Goal: Task Accomplishment & Management: Manage account settings

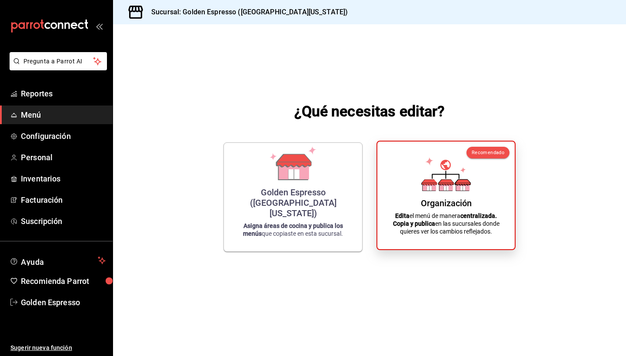
click at [473, 179] on div "Organización Edita el menú de manera centralizada. Copia y publica en las sucur…" at bounding box center [446, 196] width 116 height 94
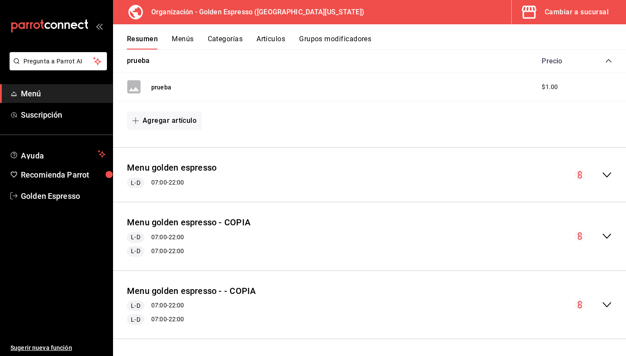
scroll to position [148, 0]
click at [606, 235] on icon "collapse-menu-row" at bounding box center [607, 237] width 10 height 10
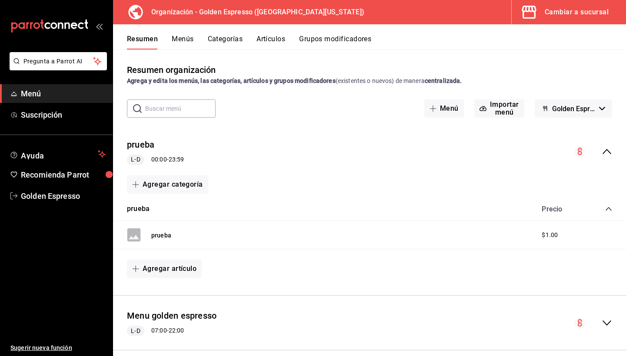
scroll to position [0, 0]
click at [172, 43] on button "Menús" at bounding box center [183, 42] width 22 height 15
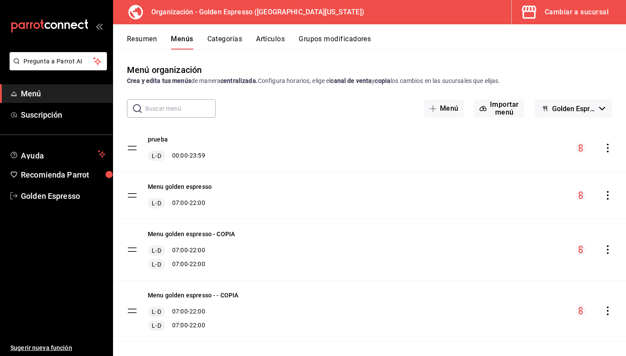
click at [609, 183] on div "Menu golden espresso L-D 07:00 - 22:00" at bounding box center [369, 195] width 513 height 47
click at [609, 192] on icon "actions" at bounding box center [607, 195] width 9 height 9
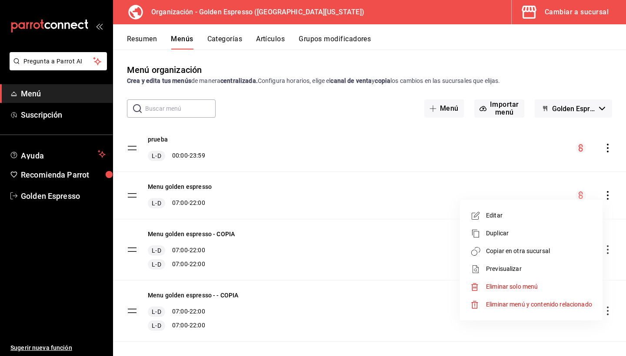
click at [537, 253] on span "Copiar en otra sucursal" at bounding box center [539, 251] width 106 height 9
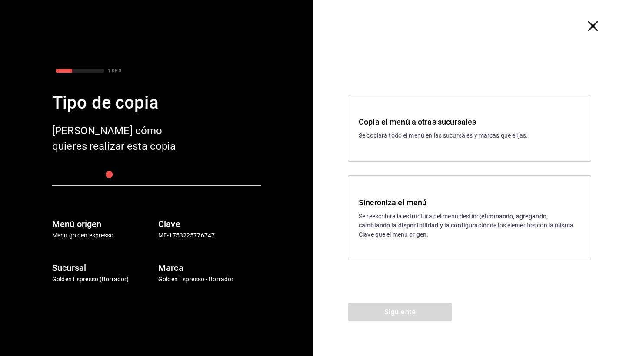
click at [398, 233] on p "Se reescribirá la estructura del menú destino; eliminando, agregando, cambiando…" at bounding box center [470, 225] width 222 height 27
click at [395, 307] on button "Siguiente" at bounding box center [400, 312] width 104 height 18
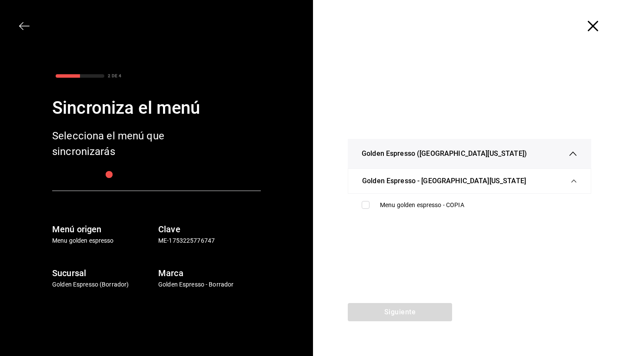
click at [18, 25] on div "2 DE 4 Sincroniza el menú Selecciona el menú que sincronizarás Menú origen Menu…" at bounding box center [156, 178] width 313 height 356
click at [24, 27] on icon "button" at bounding box center [24, 26] width 10 height 10
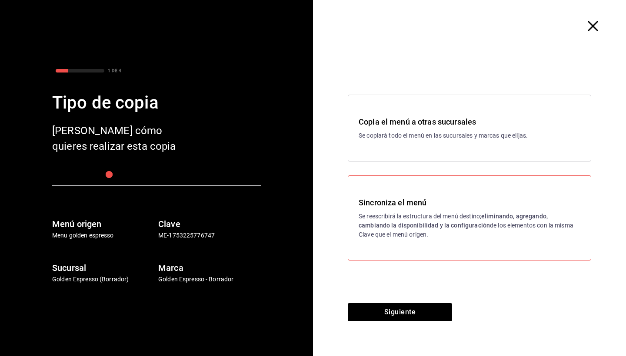
click at [404, 117] on h3 "Copia el menú a otras sucursales" at bounding box center [470, 122] width 222 height 12
click at [388, 314] on button "Siguiente" at bounding box center [400, 312] width 104 height 18
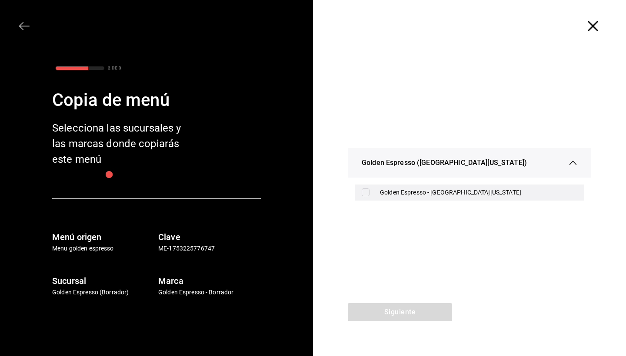
click at [363, 191] on input "checkbox" at bounding box center [366, 193] width 8 height 8
checkbox input "true"
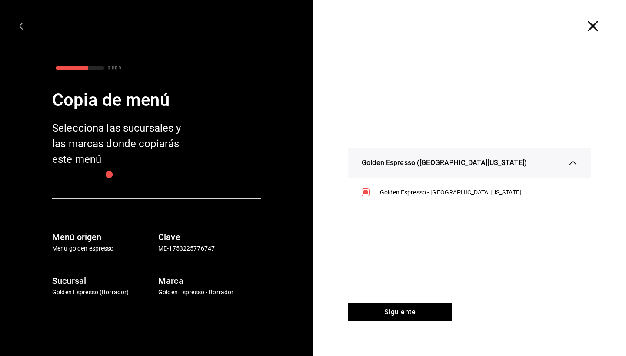
click at [25, 25] on icon "button" at bounding box center [24, 26] width 10 height 10
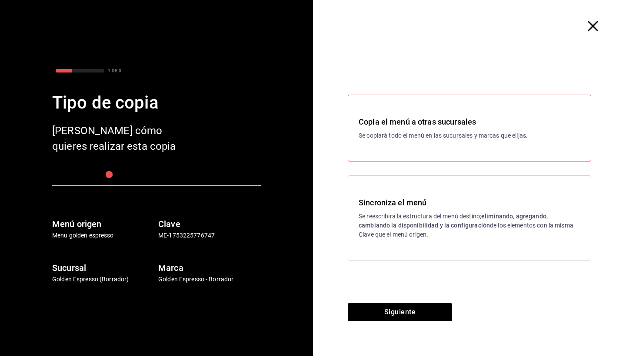
click at [25, 25] on div at bounding box center [156, 43] width 271 height 45
click at [594, 32] on div at bounding box center [469, 26] width 313 height 52
click at [593, 27] on icon "button" at bounding box center [593, 26] width 10 height 10
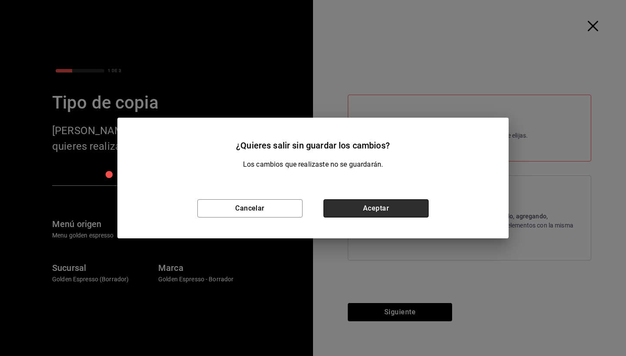
click at [378, 204] on button "Aceptar" at bounding box center [375, 209] width 105 height 18
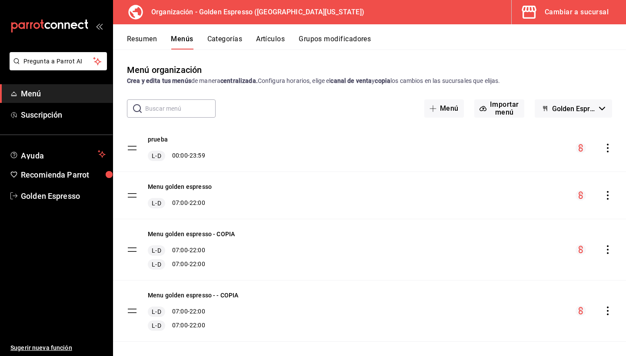
click at [264, 35] on button "Artículos" at bounding box center [270, 42] width 29 height 15
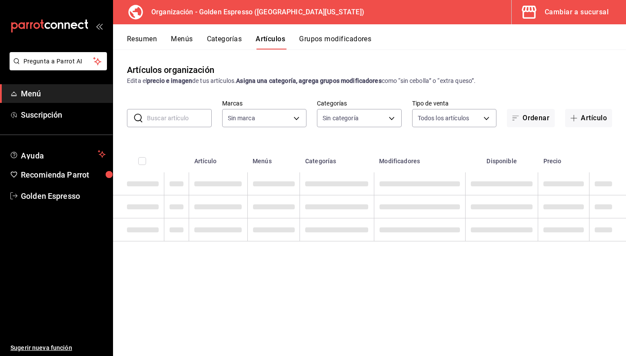
type input "1f2cbe80-1f2e-4bf1-bd89-40a538b239a1"
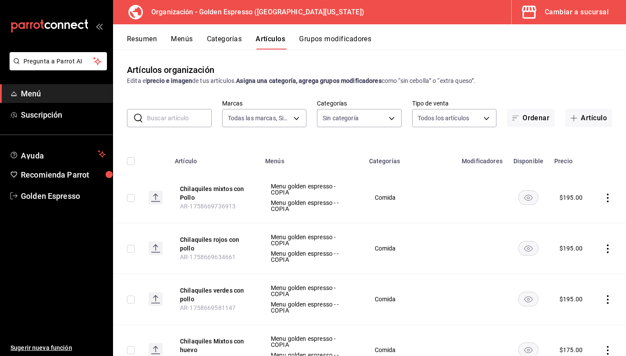
type input "82b5ce46-820a-498c-b812-862b3e41bfa8,ab560703-94aa-431c-9ef1-ec965bf84642,27f25…"
click at [598, 11] on div "Cambiar a sucursal" at bounding box center [577, 12] width 64 height 12
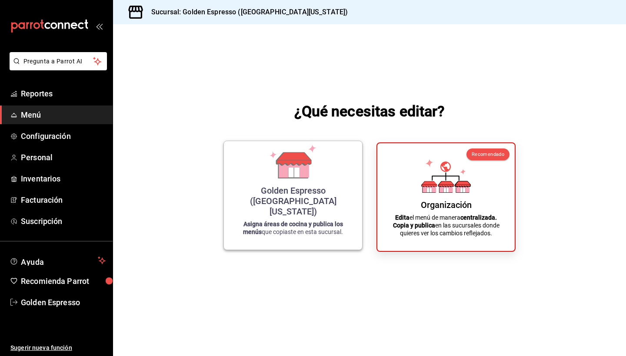
click at [293, 165] on icon at bounding box center [294, 159] width 34 height 13
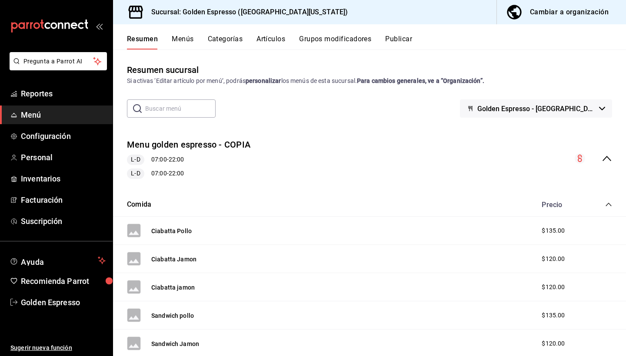
scroll to position [3, 0]
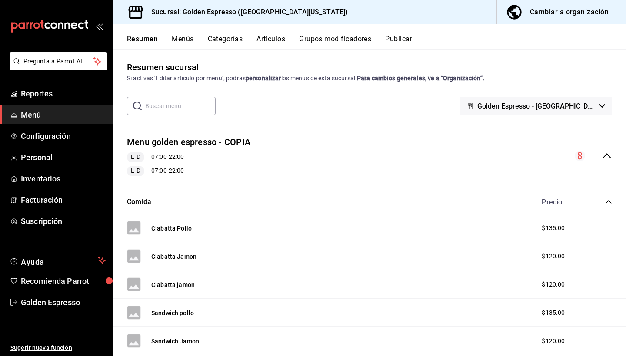
click at [378, 41] on div "Resumen Menús Categorías Artículos Grupos modificadores Publicar" at bounding box center [376, 42] width 499 height 15
click at [402, 33] on div "Resumen Menús Categorías Artículos Grupos modificadores Publicar" at bounding box center [369, 36] width 513 height 25
click at [402, 39] on button "Publicar" at bounding box center [398, 42] width 27 height 15
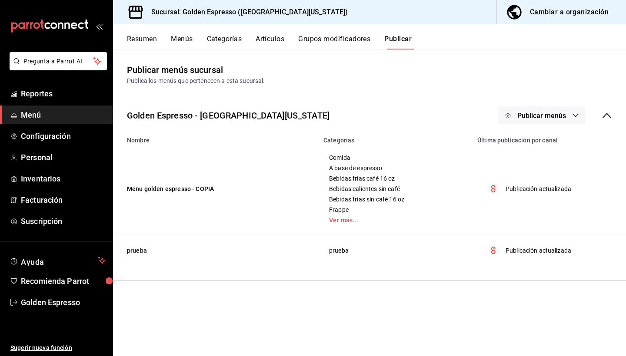
click at [574, 115] on icon "button" at bounding box center [575, 115] width 7 height 7
click at [574, 115] on div at bounding box center [313, 178] width 626 height 356
click at [574, 115] on icon "button" at bounding box center [575, 115] width 7 height 7
click at [400, 104] on div at bounding box center [313, 178] width 626 height 356
click at [49, 143] on link "Configuración" at bounding box center [56, 136] width 113 height 19
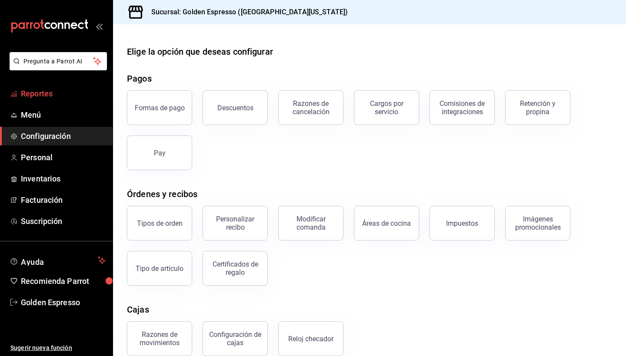
click at [22, 93] on span "Reportes" at bounding box center [63, 94] width 85 height 12
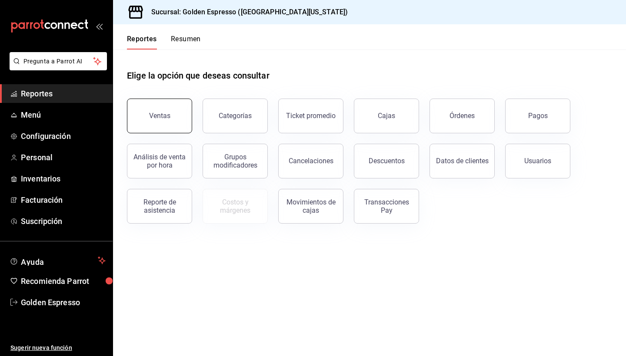
click at [149, 114] on button "Ventas" at bounding box center [159, 116] width 65 height 35
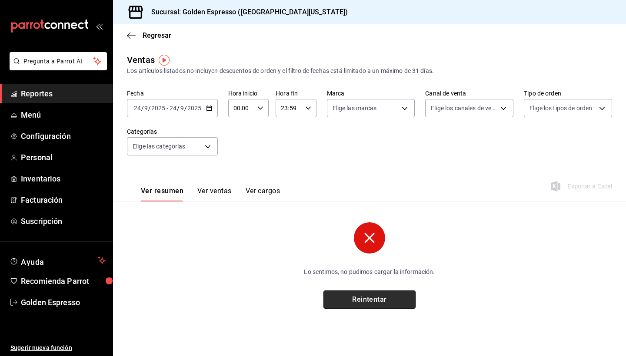
click at [375, 301] on button "Reintentar" at bounding box center [369, 300] width 92 height 18
click at [215, 113] on div "[DATE] [DATE] - [DATE] [DATE]" at bounding box center [172, 108] width 91 height 18
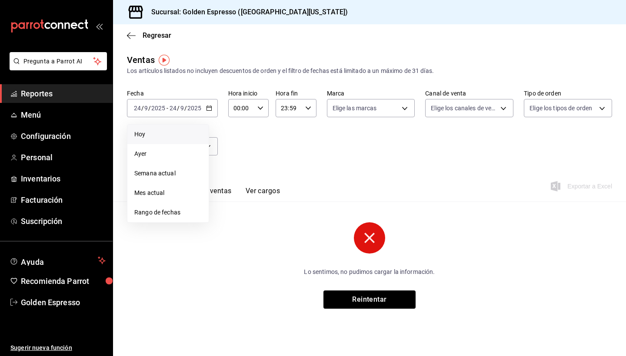
click at [162, 141] on li "Hoy" at bounding box center [167, 135] width 81 height 20
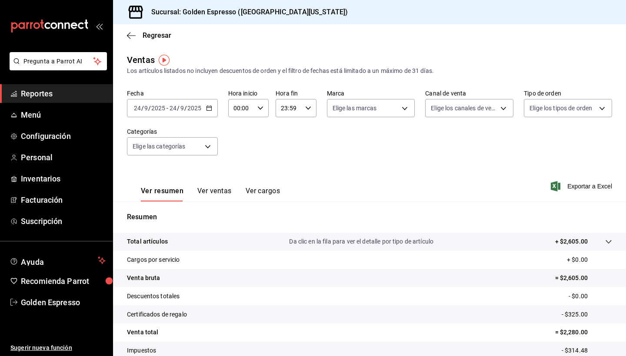
click at [209, 112] on div "[DATE] [DATE] - [DATE] [DATE]" at bounding box center [172, 108] width 91 height 18
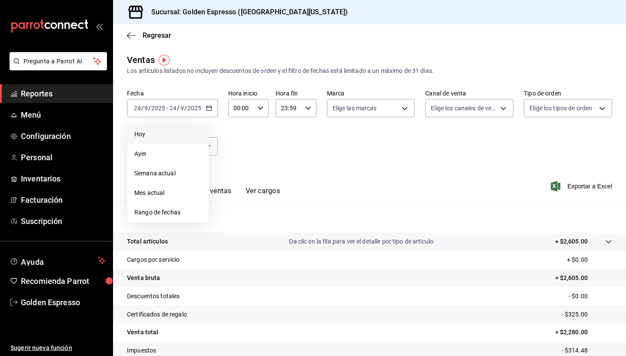
click at [158, 133] on span "Hoy" at bounding box center [167, 134] width 67 height 9
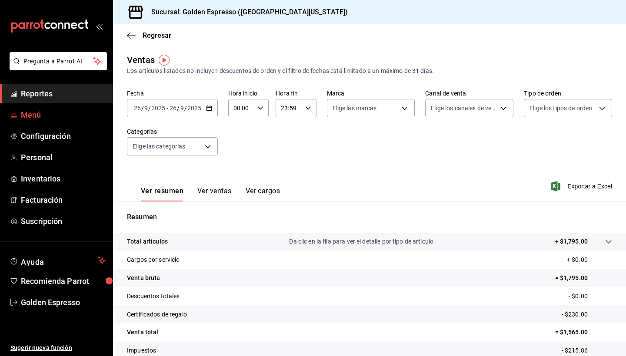
click at [25, 119] on span "Menú" at bounding box center [63, 115] width 85 height 12
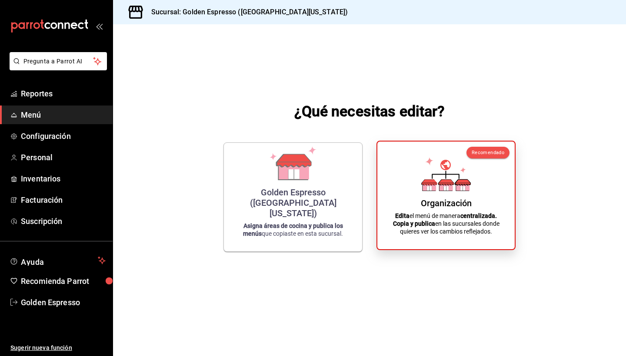
click at [465, 227] on p "Edita el menú de manera centralizada. Copia y publica en las sucursales donde q…" at bounding box center [446, 223] width 116 height 23
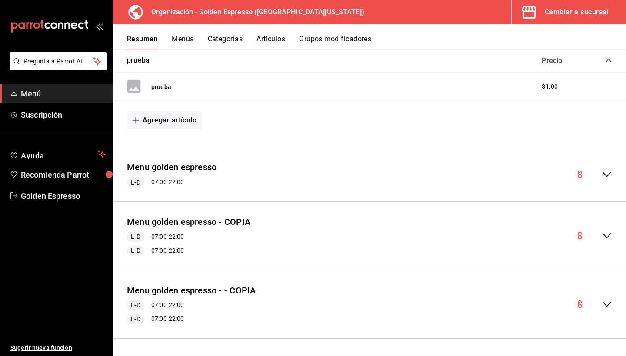
scroll to position [148, 0]
click at [180, 38] on button "Menús" at bounding box center [183, 42] width 22 height 15
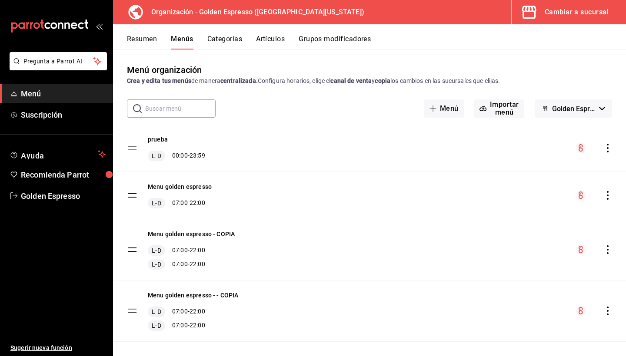
click at [607, 195] on icon "actions" at bounding box center [607, 195] width 9 height 9
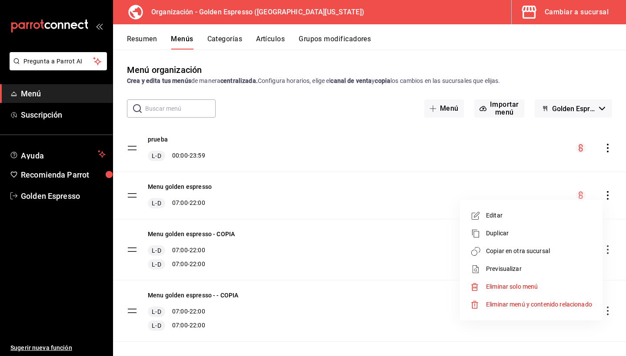
click at [499, 237] on span "Duplicar" at bounding box center [539, 233] width 106 height 9
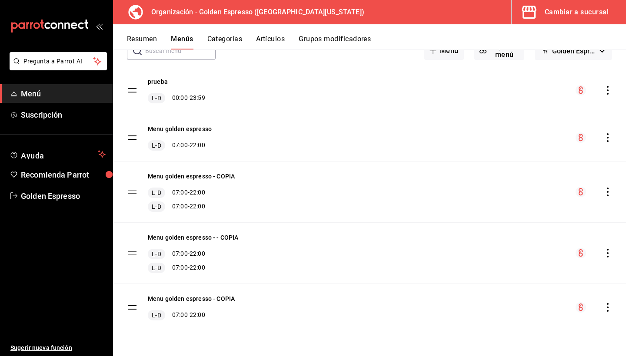
scroll to position [58, 0]
click at [609, 190] on icon "actions" at bounding box center [607, 192] width 9 height 9
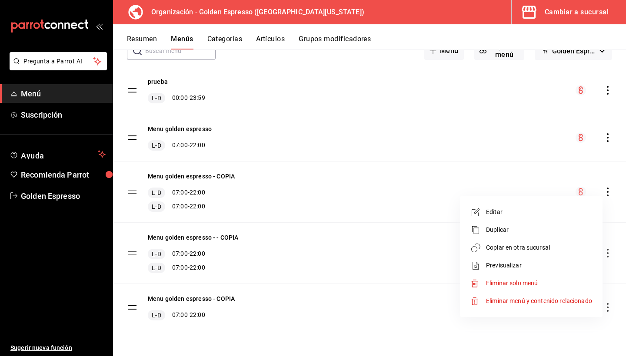
click at [210, 174] on div at bounding box center [313, 178] width 626 height 356
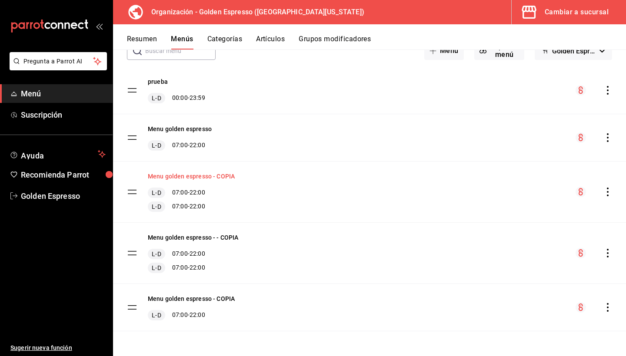
click at [205, 177] on button "Menu golden espresso - COPIA" at bounding box center [191, 176] width 87 height 9
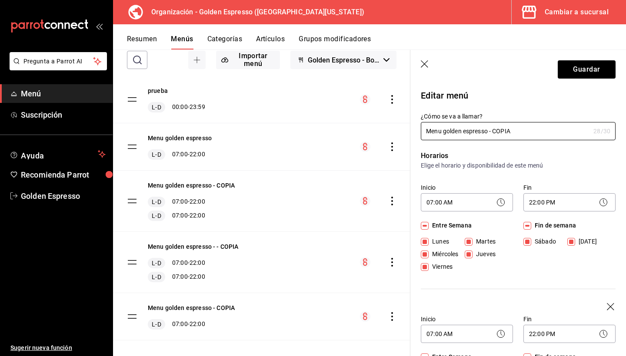
click at [429, 64] on icon "button" at bounding box center [425, 64] width 9 height 9
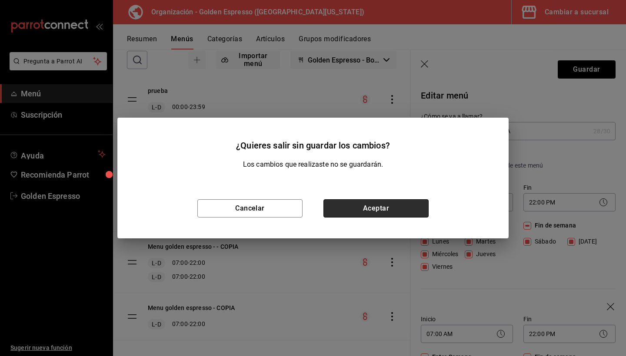
click at [370, 206] on button "Aceptar" at bounding box center [375, 209] width 105 height 18
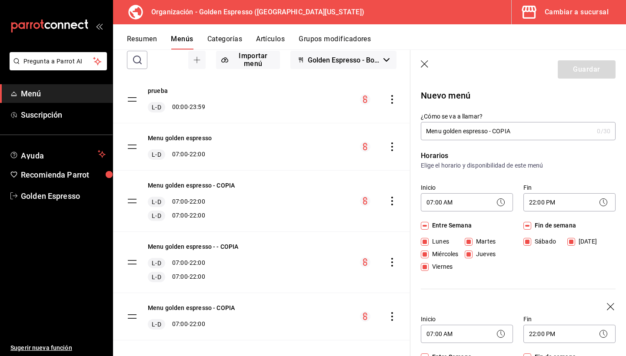
checkbox input "false"
type input "1758926399871"
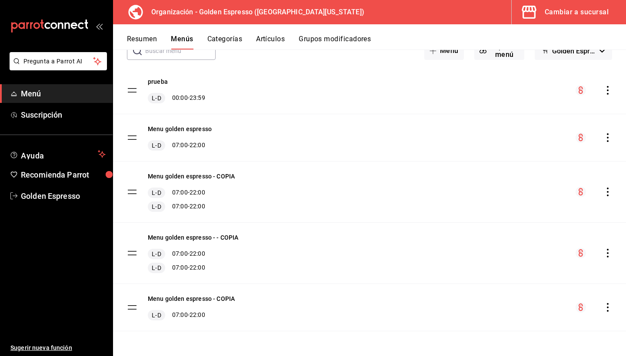
click at [606, 305] on icon "actions" at bounding box center [607, 307] width 9 height 9
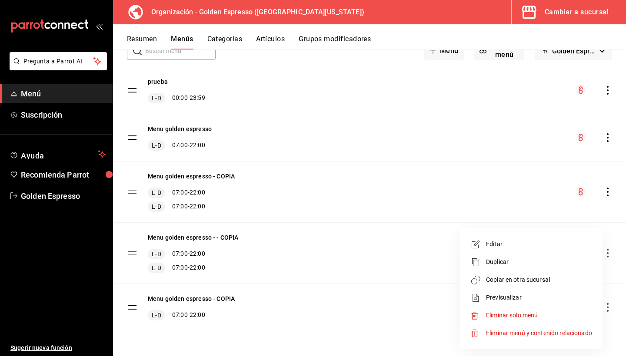
click at [532, 293] on li "Previsualizar" at bounding box center [531, 298] width 136 height 18
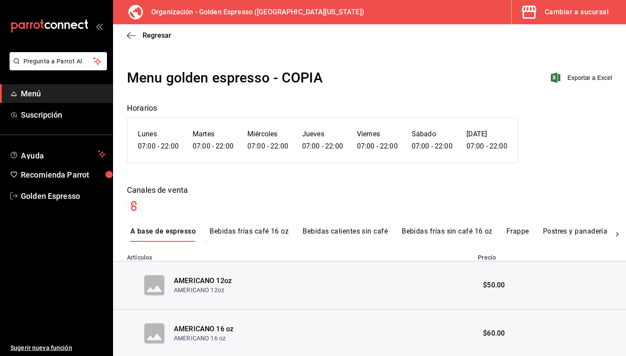
click at [556, 233] on button "Postres y panadería" at bounding box center [575, 234] width 65 height 15
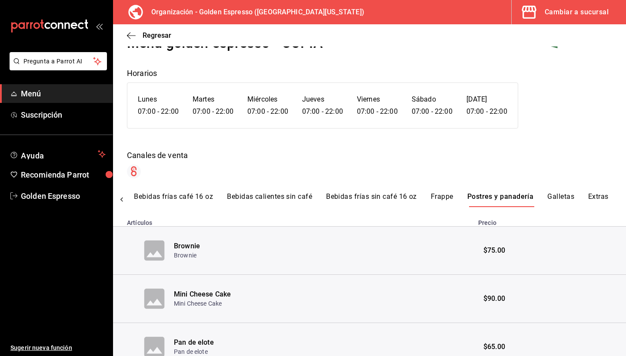
click at [569, 197] on button "Galletas" at bounding box center [560, 200] width 27 height 15
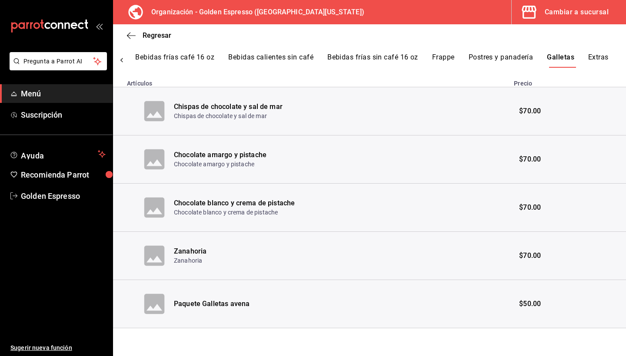
click at [602, 57] on button "Extras" at bounding box center [598, 60] width 20 height 15
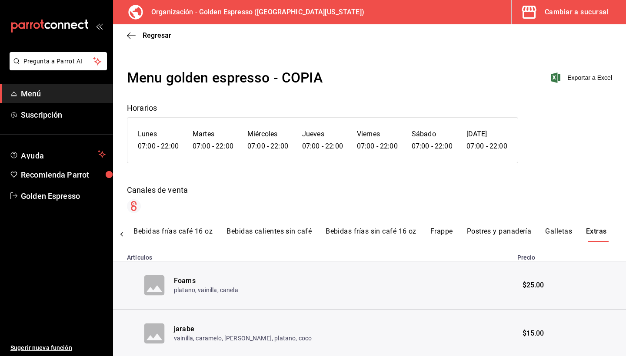
scroll to position [0, 73]
click at [133, 31] on div "Regresar" at bounding box center [369, 35] width 513 height 22
click at [129, 38] on icon "button" at bounding box center [131, 36] width 9 height 8
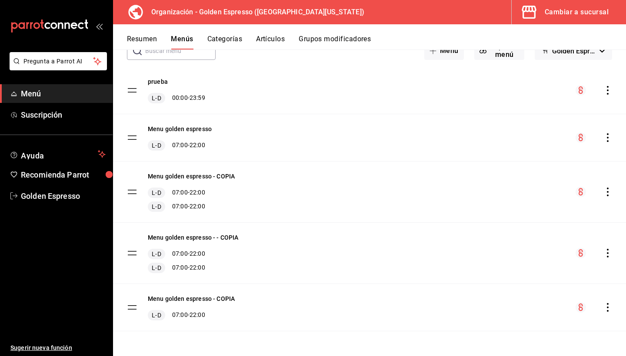
scroll to position [58, 0]
click at [196, 239] on button "Menu golden espresso - - COPIA" at bounding box center [193, 237] width 91 height 9
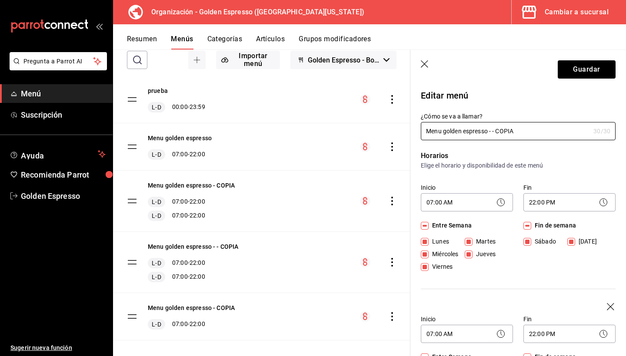
click at [392, 263] on icon "actions" at bounding box center [392, 262] width 2 height 9
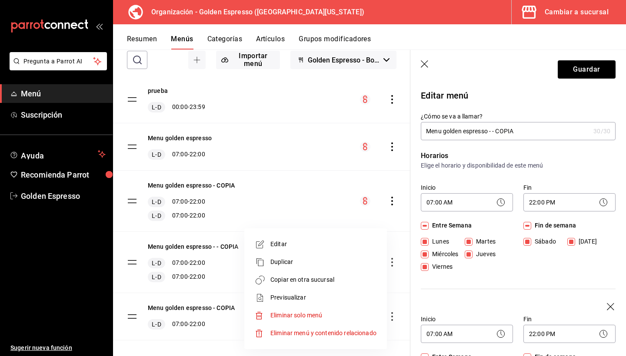
click at [306, 290] on li "Previsualizar" at bounding box center [316, 298] width 136 height 18
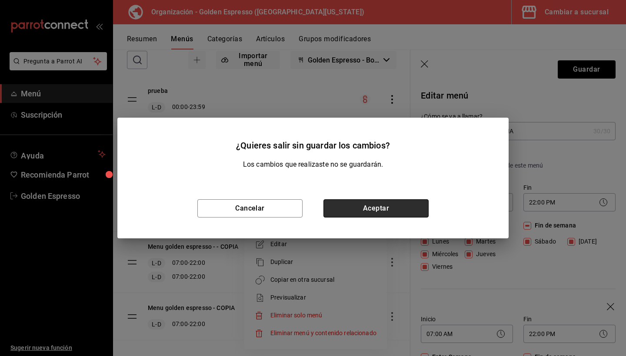
click at [378, 205] on button "Aceptar" at bounding box center [375, 209] width 105 height 18
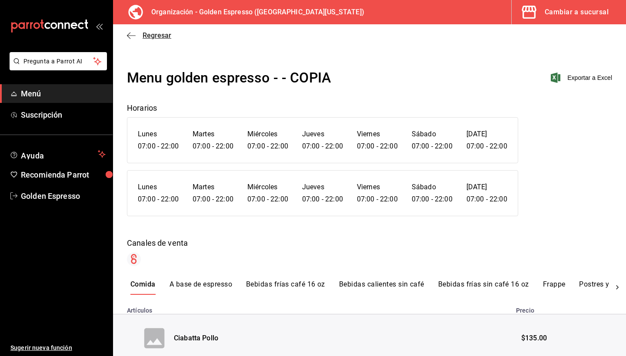
click at [130, 34] on icon "button" at bounding box center [131, 36] width 9 height 8
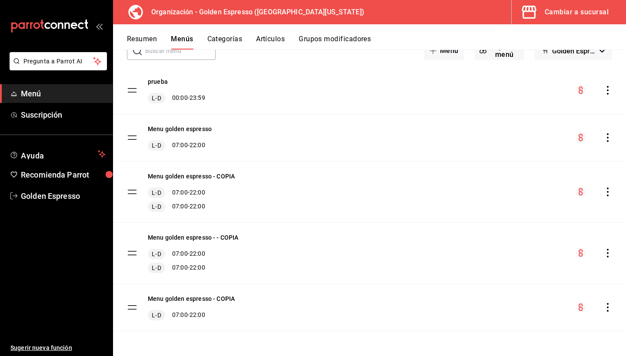
scroll to position [58, 0]
click at [204, 299] on button "Menu golden espresso - COPIA" at bounding box center [191, 299] width 87 height 9
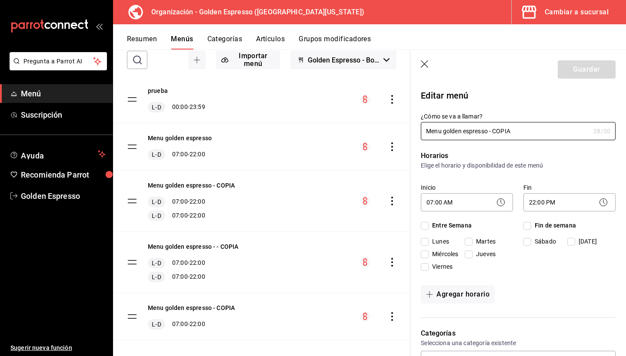
checkbox input "true"
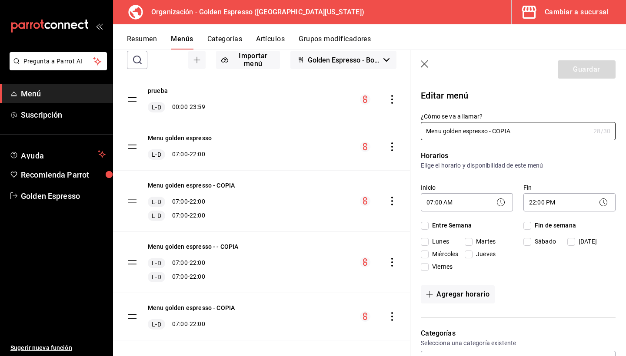
checkbox input "true"
click at [390, 321] on icon "actions" at bounding box center [392, 317] width 9 height 9
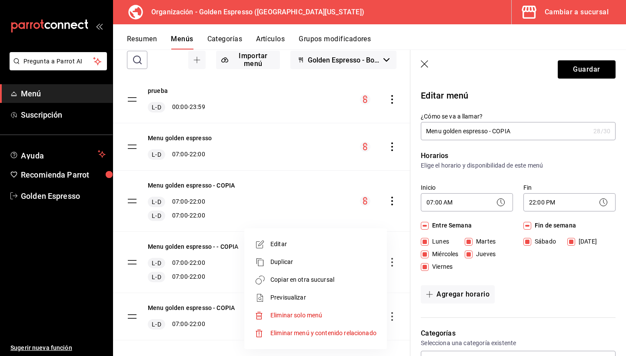
click at [306, 295] on span "Previsualizar" at bounding box center [323, 297] width 106 height 9
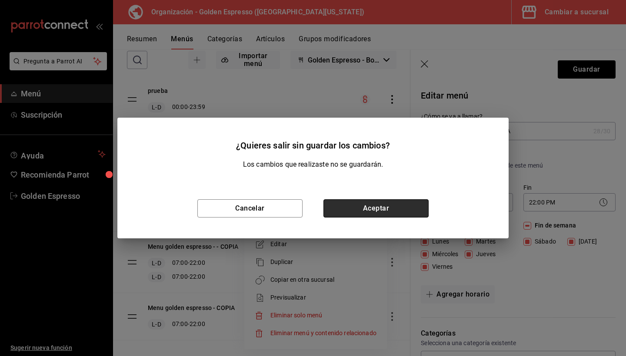
click at [379, 207] on button "Aceptar" at bounding box center [375, 209] width 105 height 18
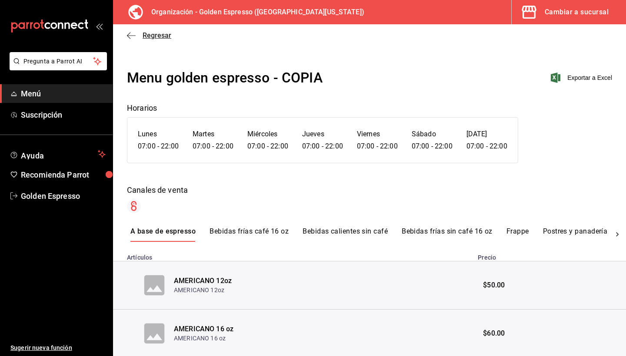
click at [129, 37] on icon "button" at bounding box center [131, 36] width 9 height 8
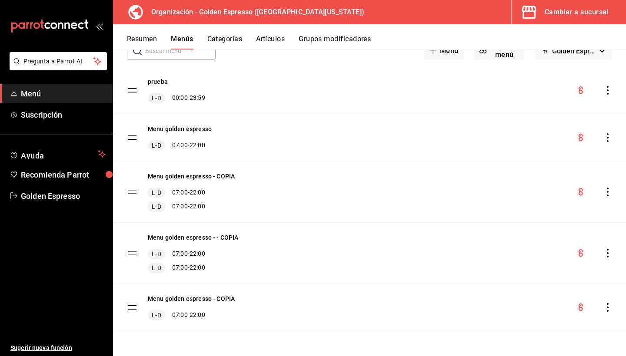
scroll to position [58, 0]
click at [603, 253] on icon "actions" at bounding box center [607, 253] width 9 height 9
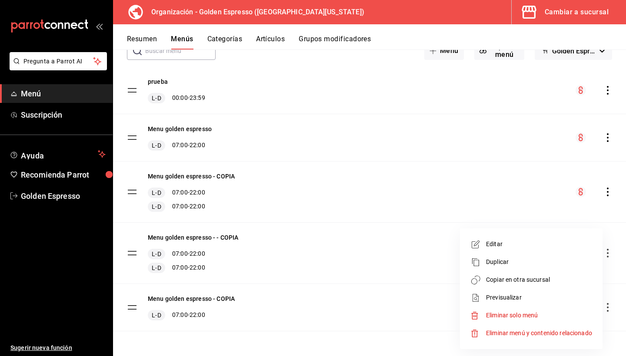
click at [520, 262] on span "Duplicar" at bounding box center [539, 262] width 106 height 9
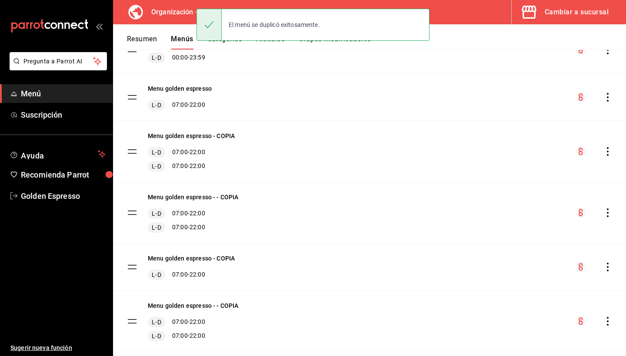
scroll to position [106, 0]
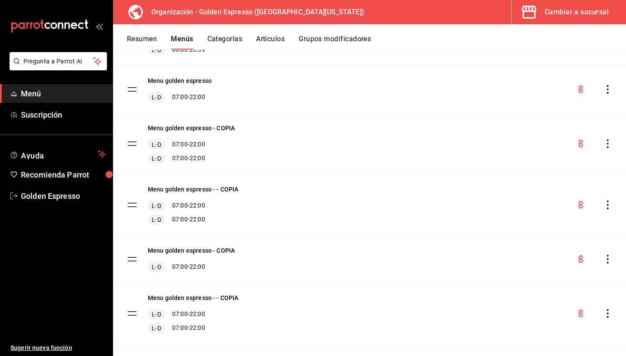
click at [606, 316] on icon "actions" at bounding box center [607, 313] width 9 height 9
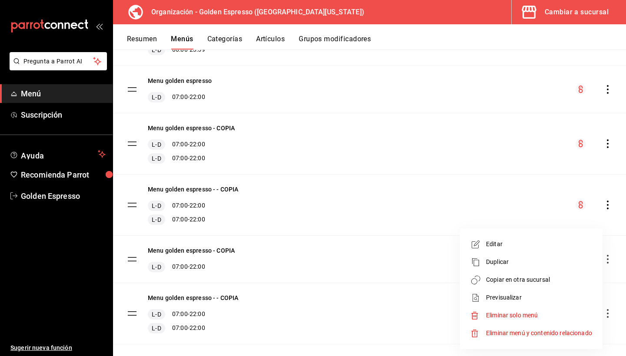
click at [517, 299] on span "Previsualizar" at bounding box center [539, 297] width 106 height 9
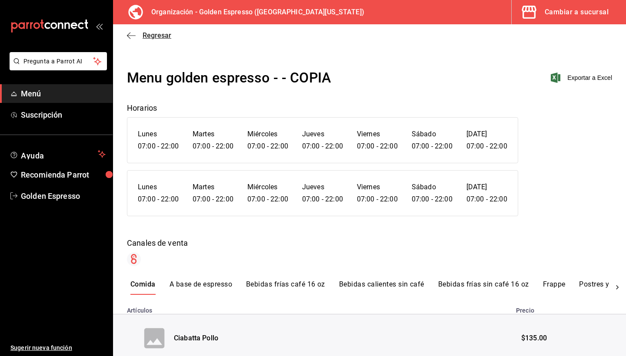
click at [129, 32] on icon "button" at bounding box center [131, 36] width 9 height 8
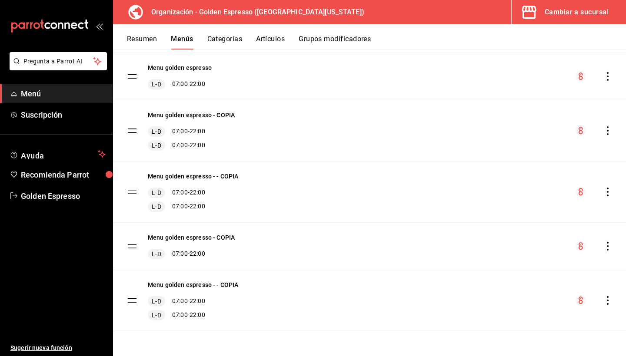
scroll to position [119, 0]
click at [605, 305] on icon "actions" at bounding box center [607, 300] width 9 height 9
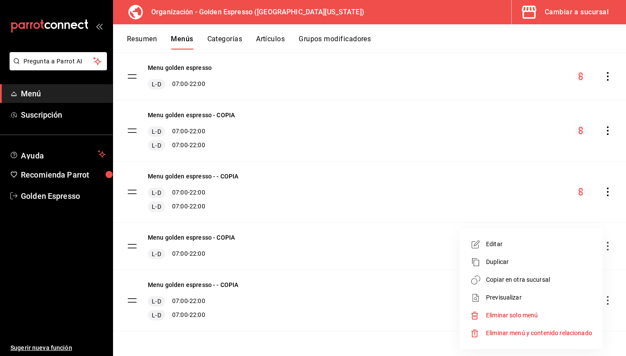
click at [515, 248] on span "Editar" at bounding box center [539, 244] width 106 height 9
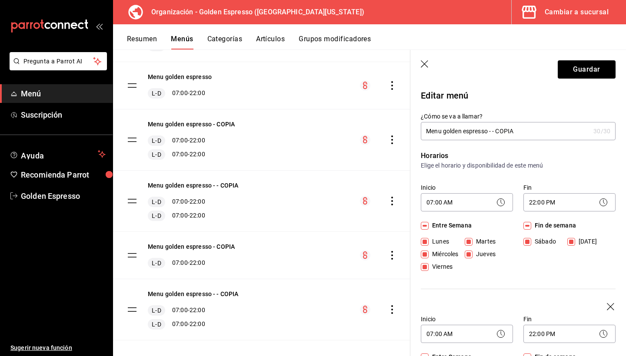
click at [496, 133] on input "Menu golden espresso - - COPIA" at bounding box center [505, 131] width 169 height 17
click at [529, 133] on input "Menu golden espresso - COPIA" at bounding box center [505, 131] width 169 height 17
click at [446, 131] on input "Menu golden espresso - COPIA" at bounding box center [505, 131] width 169 height 17
click at [479, 131] on input "Menu golden espresso - COPIA" at bounding box center [505, 131] width 169 height 17
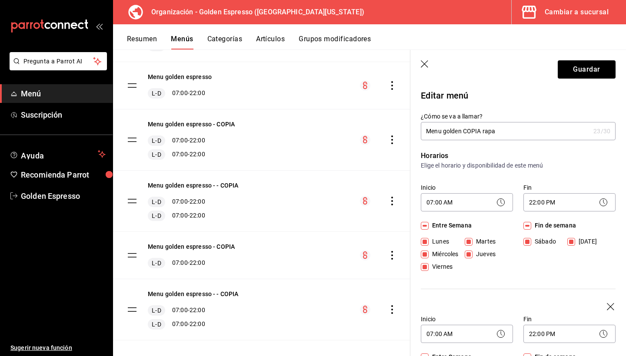
drag, startPoint x: 491, startPoint y: 135, endPoint x: 491, endPoint y: 128, distance: 6.5
click at [491, 128] on input "Menu golden COPIA rapa" at bounding box center [505, 131] width 169 height 17
click at [498, 132] on input "Menu golden COPIA rapa" at bounding box center [505, 131] width 169 height 17
type input "Menu golden COPIA rappi"
click at [585, 73] on button "Guardar" at bounding box center [587, 69] width 58 height 18
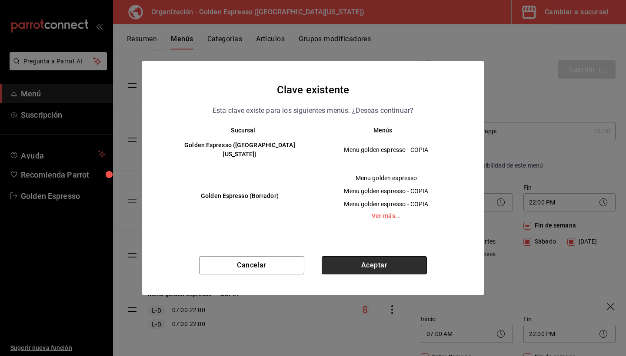
click at [369, 260] on button "Aceptar" at bounding box center [374, 265] width 105 height 18
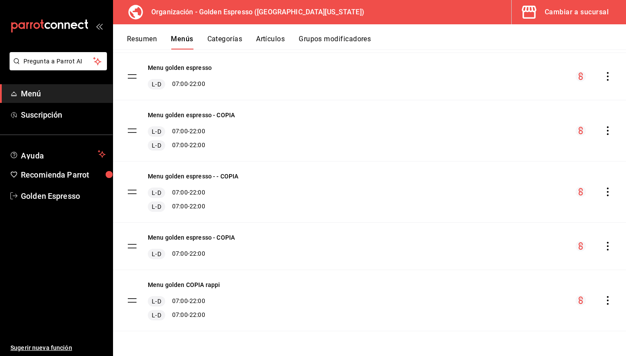
scroll to position [119, 0]
click at [183, 286] on button "Menu golden COPIA rappi" at bounding box center [184, 285] width 72 height 9
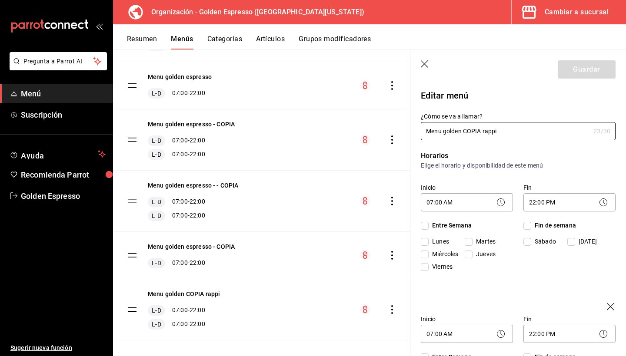
checkbox input "true"
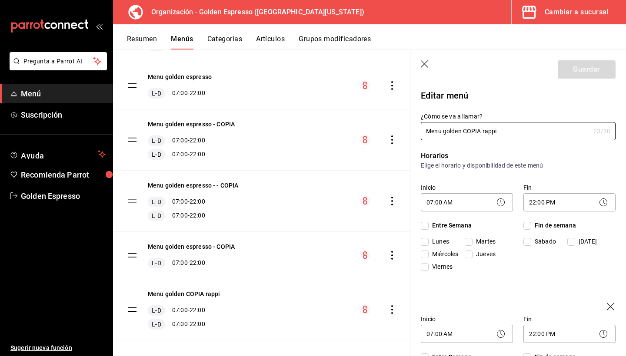
checkbox input "true"
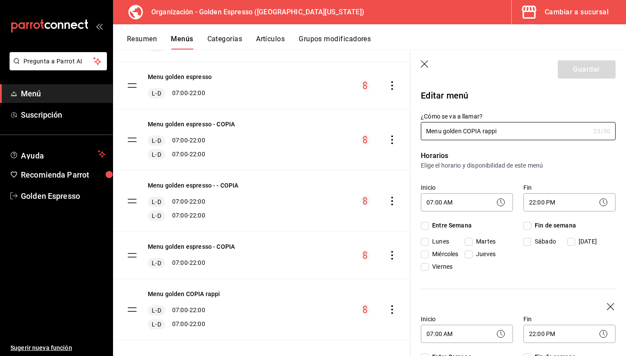
checkbox input "true"
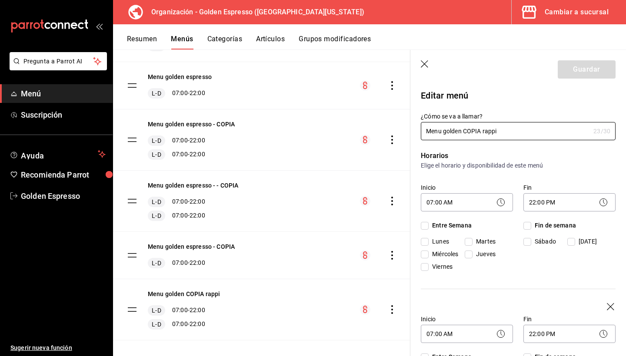
checkbox input "true"
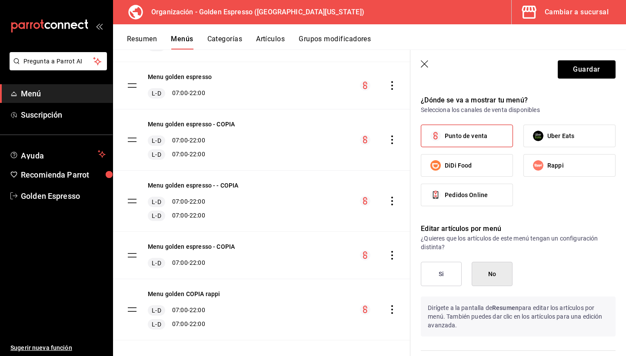
scroll to position [638, 0]
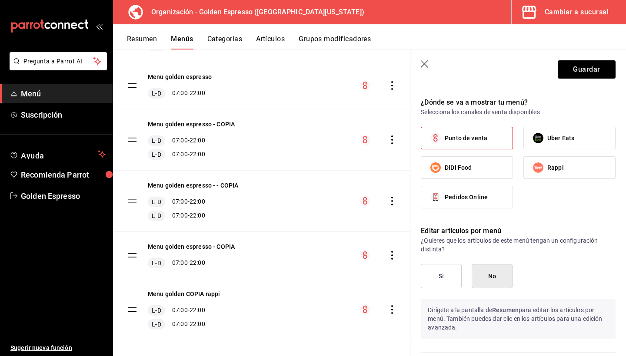
click at [552, 172] on span "Rappi" at bounding box center [555, 167] width 17 height 9
click at [547, 172] on input "Rappi" at bounding box center [538, 168] width 18 height 18
checkbox input "true"
click at [443, 273] on button "Si" at bounding box center [441, 276] width 41 height 24
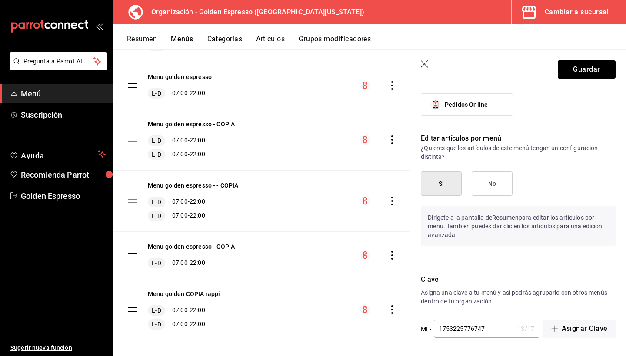
scroll to position [0, 0]
click at [590, 69] on button "Guardar" at bounding box center [587, 69] width 58 height 18
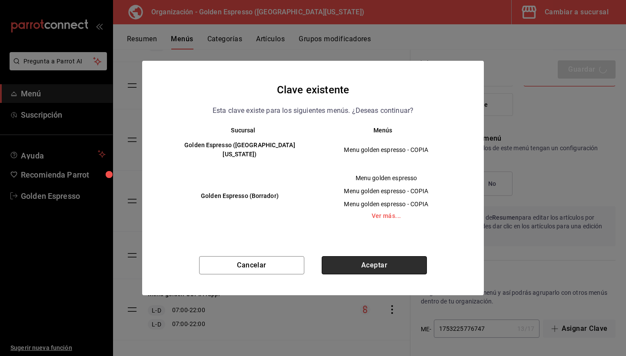
click at [376, 264] on button "Aceptar" at bounding box center [374, 265] width 105 height 18
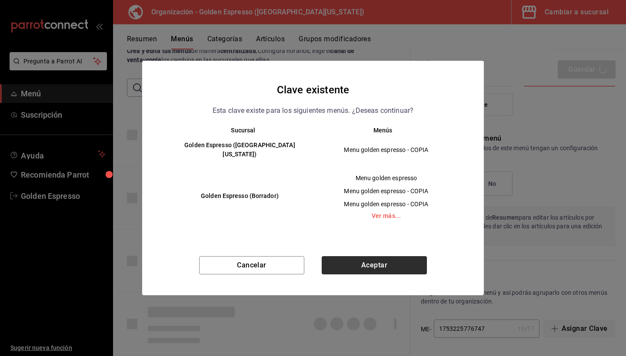
checkbox input "false"
type input "1758926617717"
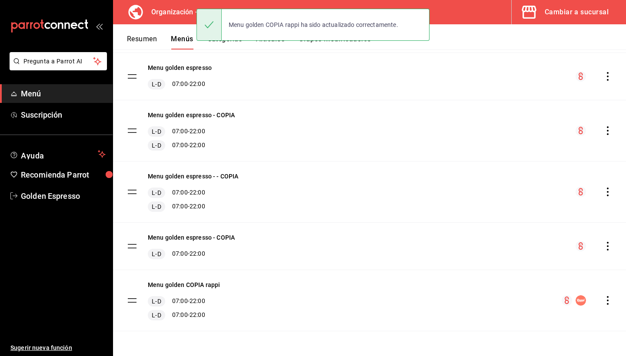
scroll to position [119, 0]
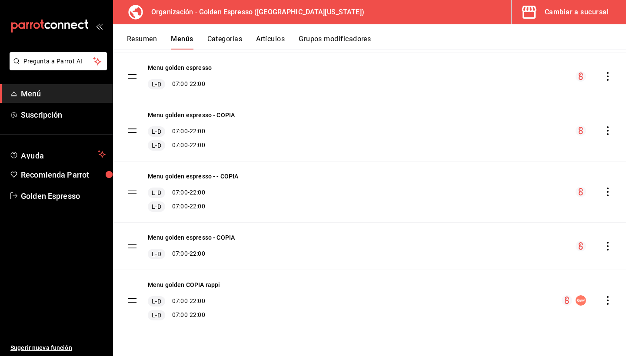
click at [612, 303] on icon "actions" at bounding box center [607, 300] width 9 height 9
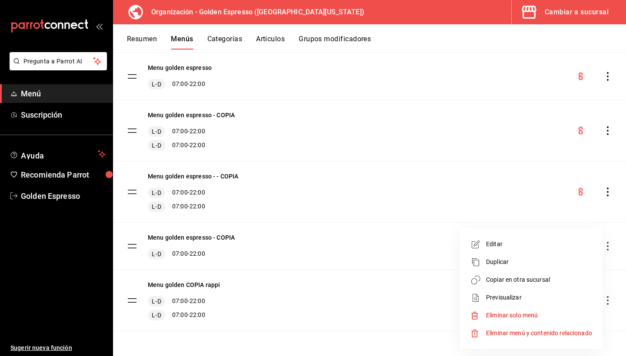
click at [507, 251] on li "Editar" at bounding box center [531, 245] width 136 height 18
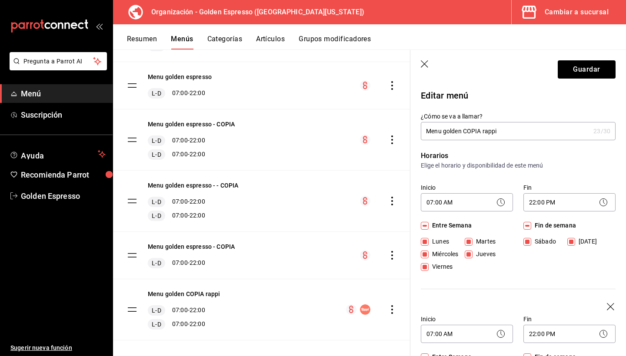
click at [494, 135] on input "Menu golden COPIA rappi" at bounding box center [505, 131] width 169 height 17
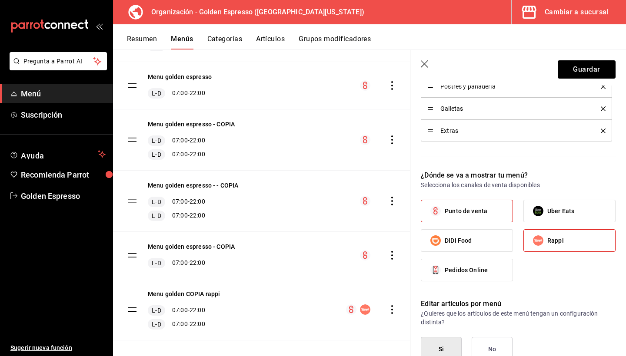
scroll to position [565, 0]
type input "Menu golden COPIA Delivery"
click at [496, 219] on label "Punto de venta" at bounding box center [466, 212] width 91 height 22
click at [445, 219] on input "Punto de venta" at bounding box center [435, 212] width 18 height 18
checkbox input "false"
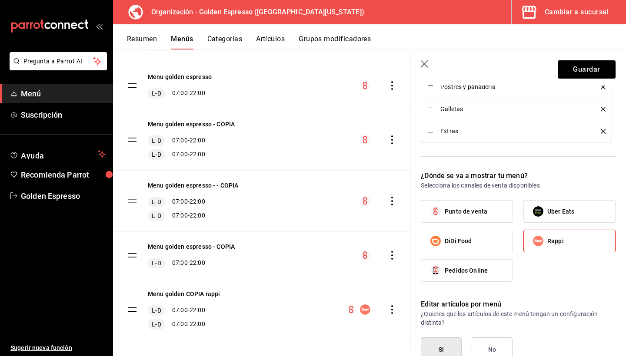
click at [560, 207] on span "Uber Eats" at bounding box center [560, 211] width 27 height 9
click at [547, 207] on input "Uber Eats" at bounding box center [538, 212] width 18 height 18
checkbox input "true"
click at [451, 247] on label "DiDi Food" at bounding box center [466, 241] width 91 height 22
click at [445, 247] on input "DiDi Food" at bounding box center [435, 241] width 18 height 18
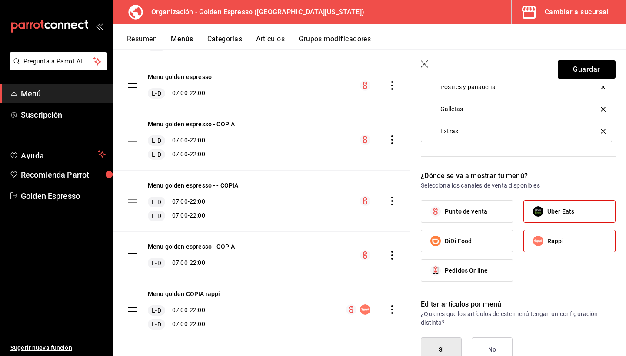
checkbox input "true"
click at [481, 275] on span "Pedidos Online" at bounding box center [466, 270] width 43 height 9
click at [445, 275] on input "Pedidos Online" at bounding box center [435, 271] width 18 height 18
checkbox input "true"
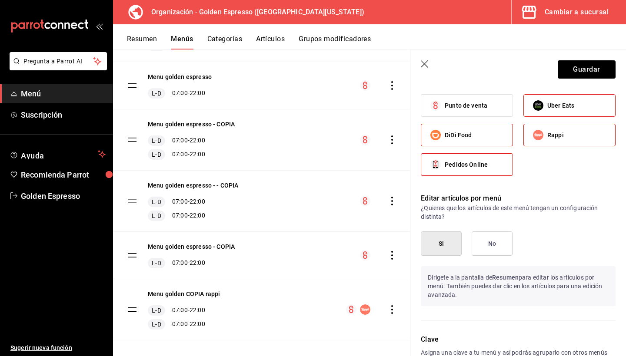
scroll to position [697, 0]
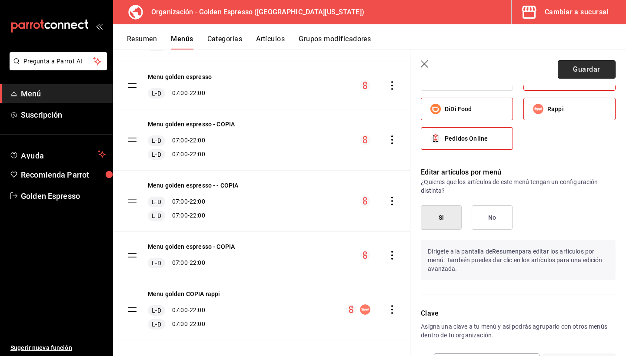
click at [589, 68] on button "Guardar" at bounding box center [587, 69] width 58 height 18
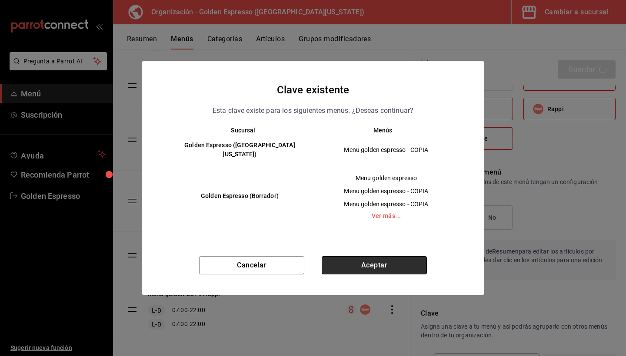
click at [383, 258] on button "Aceptar" at bounding box center [374, 265] width 105 height 18
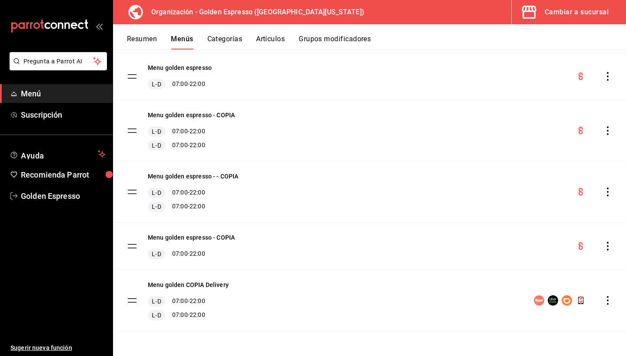
click at [144, 40] on button "Resumen" at bounding box center [142, 42] width 30 height 15
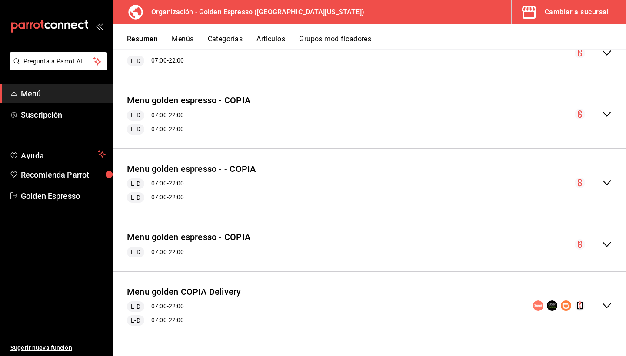
click at [608, 307] on icon "collapse-menu-row" at bounding box center [607, 306] width 10 height 10
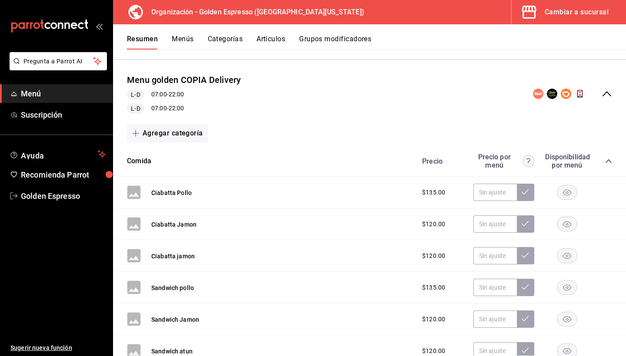
scroll to position [485, 0]
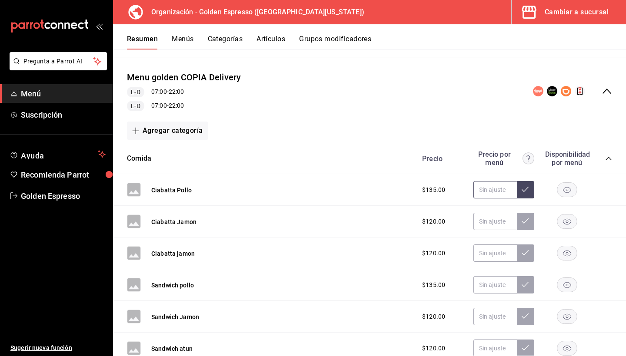
click at [494, 189] on input "text" at bounding box center [494, 189] width 43 height 17
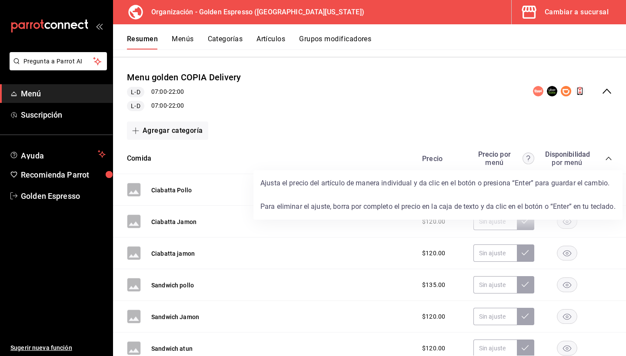
click at [529, 158] on circle at bounding box center [527, 158] width 11 height 11
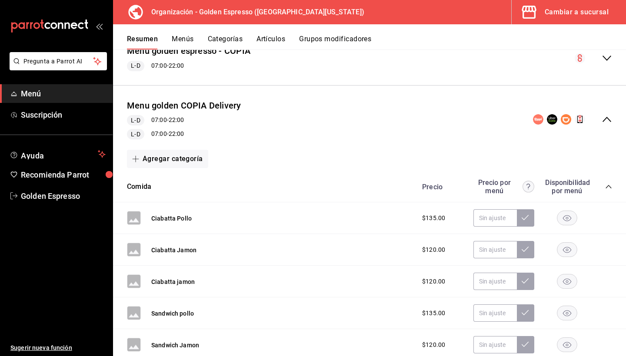
scroll to position [461, 0]
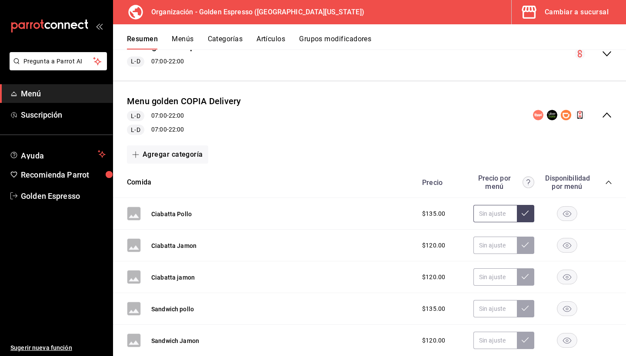
click at [492, 212] on input "text" at bounding box center [494, 213] width 43 height 17
